Goal: Task Accomplishment & Management: Manage account settings

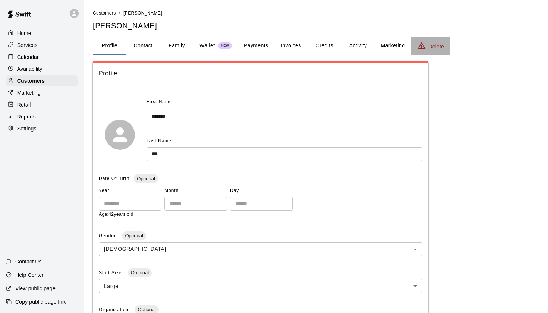
click at [356, 46] on p "Delete" at bounding box center [436, 46] width 15 height 7
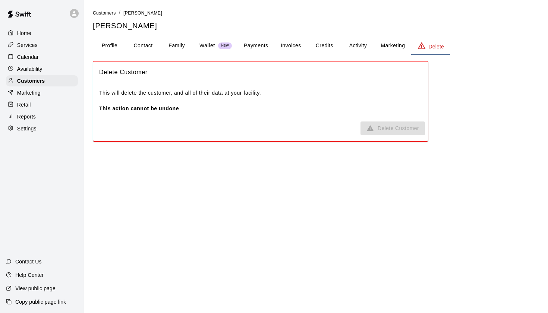
click at [356, 117] on div "This will delete the customer, and all of their data at your facility. This act…" at bounding box center [260, 100] width 335 height 35
click at [143, 108] on b "This action cannot be undone" at bounding box center [139, 109] width 80 height 6
click at [104, 45] on button "Profile" at bounding box center [110, 46] width 34 height 18
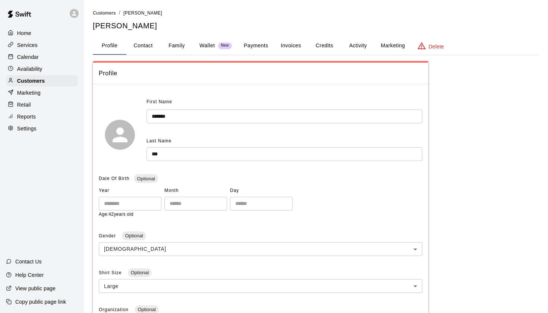
click at [138, 48] on button "Contact" at bounding box center [143, 46] width 34 height 18
select select "**"
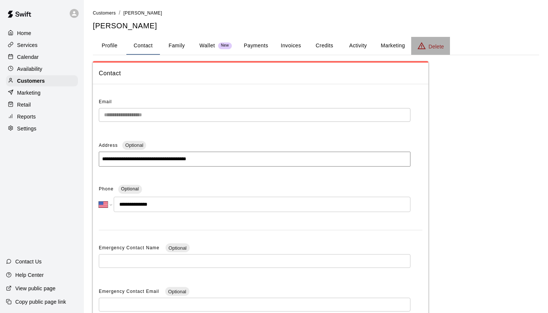
click at [356, 43] on icon "basic tabs example" at bounding box center [421, 45] width 9 height 9
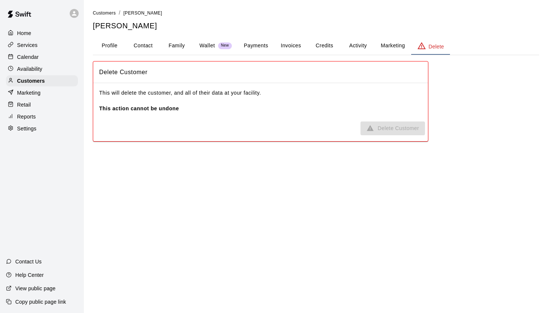
click at [356, 133] on span "Delete Customer" at bounding box center [393, 129] width 65 height 14
click at [149, 47] on button "Contact" at bounding box center [143, 46] width 34 height 18
select select "**"
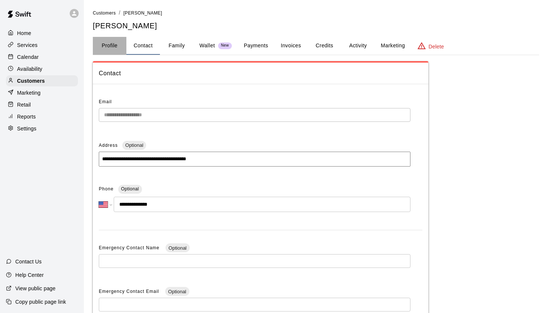
click at [104, 42] on button "Profile" at bounding box center [110, 46] width 34 height 18
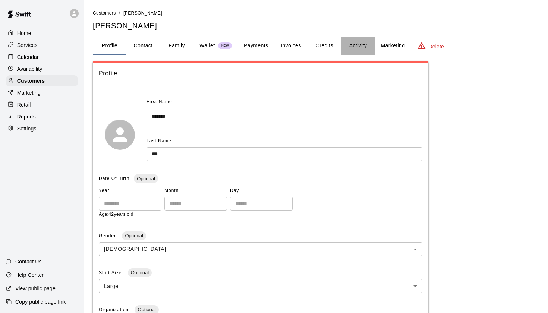
click at [352, 43] on button "Activity" at bounding box center [358, 46] width 34 height 18
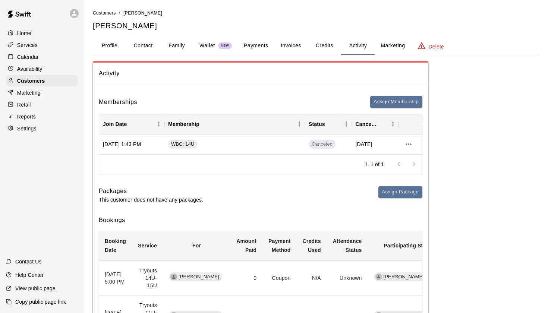
click at [314, 221] on h6 "Bookings" at bounding box center [261, 221] width 324 height 10
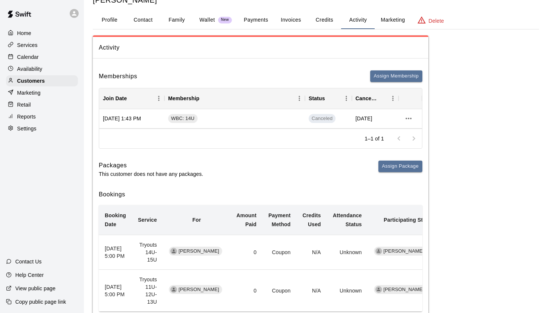
scroll to position [27, 0]
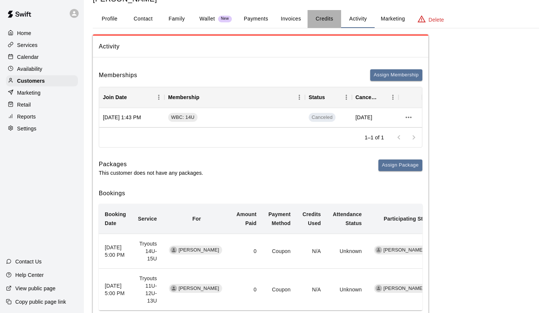
click at [327, 20] on button "Credits" at bounding box center [325, 19] width 34 height 18
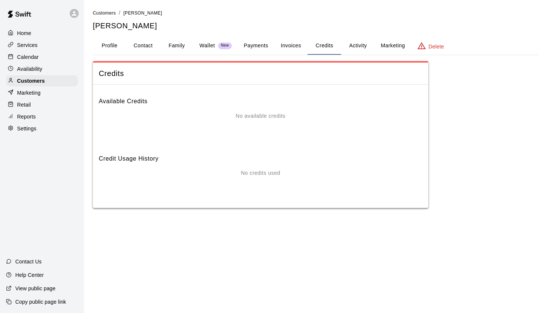
click at [88, 46] on div "Customers / [PERSON_NAME] [PERSON_NAME] Profile Contact Family Wallet New Payme…" at bounding box center [316, 108] width 458 height 199
click at [98, 47] on button "Profile" at bounding box center [110, 46] width 34 height 18
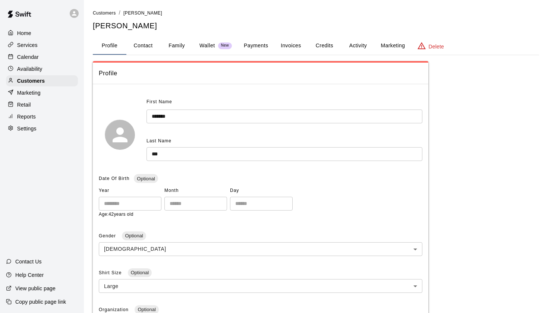
click at [153, 49] on button "Contact" at bounding box center [143, 46] width 34 height 18
select select "**"
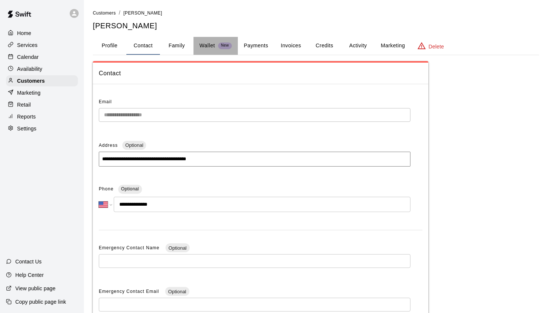
click at [217, 45] on div "Wallet New" at bounding box center [216, 46] width 32 height 8
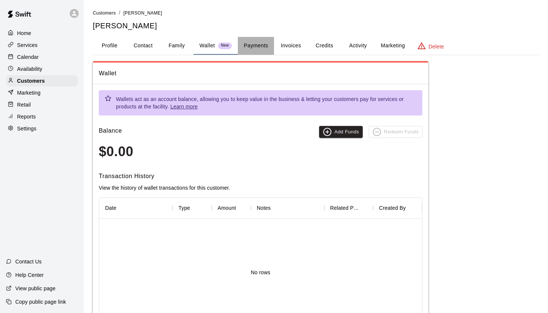
click at [273, 43] on button "Payments" at bounding box center [256, 46] width 36 height 18
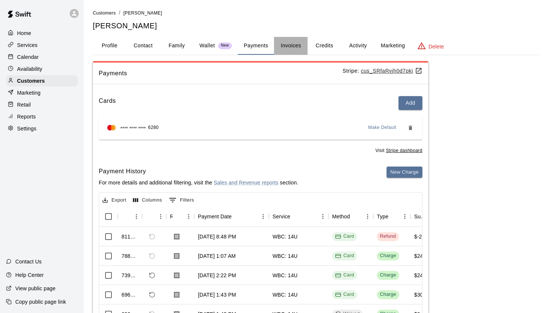
click at [292, 46] on button "Invoices" at bounding box center [291, 46] width 34 height 18
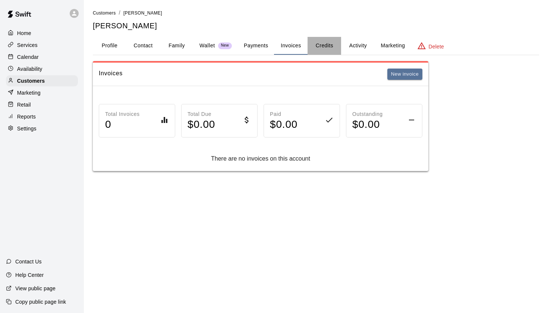
click at [320, 44] on button "Credits" at bounding box center [325, 46] width 34 height 18
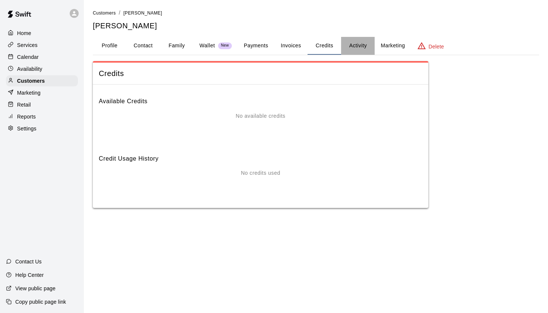
click at [351, 45] on button "Activity" at bounding box center [358, 46] width 34 height 18
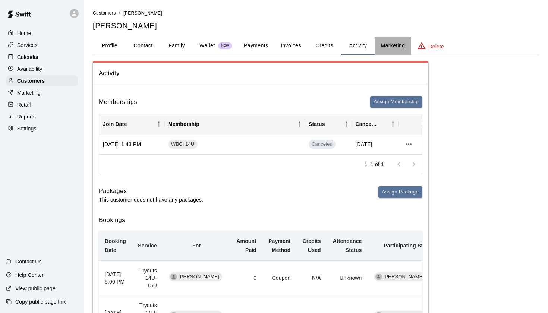
click at [356, 44] on button "Marketing" at bounding box center [393, 46] width 36 height 18
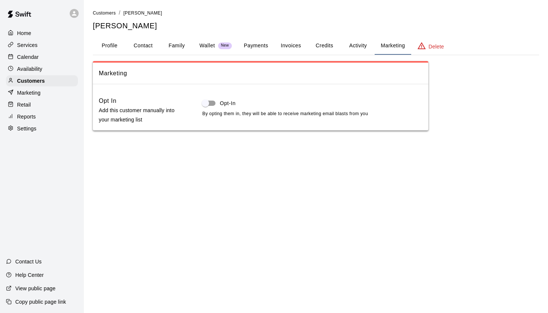
click at [356, 46] on icon "basic tabs example" at bounding box center [421, 45] width 9 height 9
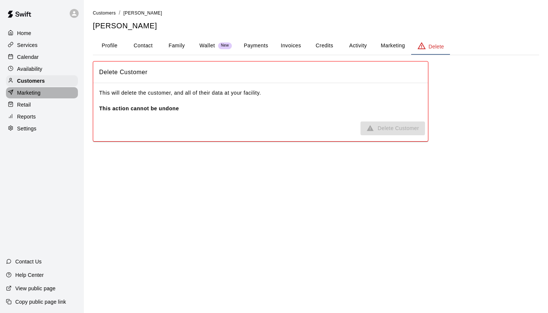
click at [36, 89] on p "Marketing" at bounding box center [28, 92] width 23 height 7
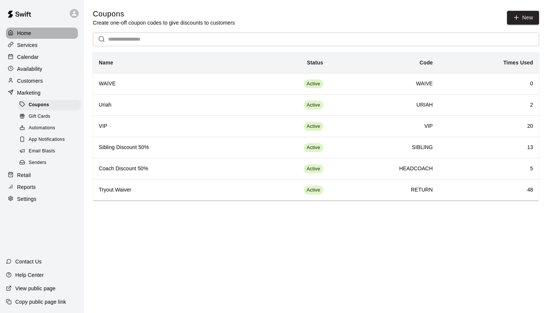
click at [27, 35] on p "Home" at bounding box center [24, 32] width 14 height 7
